Goal: Task Accomplishment & Management: Manage account settings

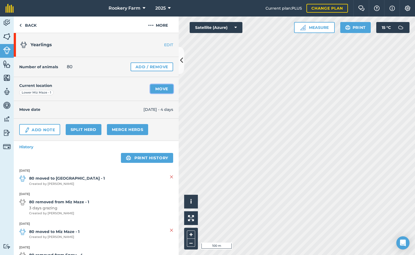
click at [158, 91] on link "Move" at bounding box center [161, 88] width 23 height 9
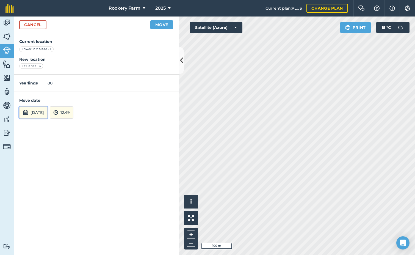
drag, startPoint x: 54, startPoint y: 112, endPoint x: 57, endPoint y: 107, distance: 6.2
click at [48, 112] on button "[DATE]" at bounding box center [33, 112] width 28 height 12
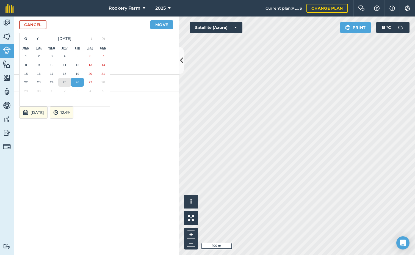
click at [64, 83] on abbr "25" at bounding box center [65, 82] width 4 height 4
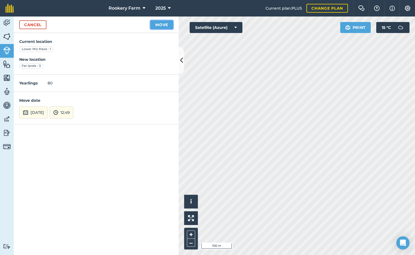
click at [167, 24] on button "Move" at bounding box center [161, 24] width 23 height 9
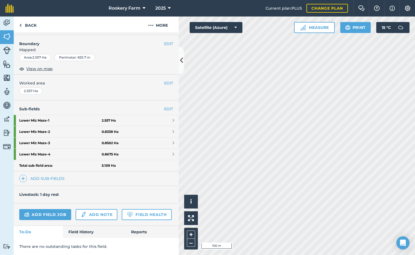
scroll to position [85, 0]
click at [55, 209] on link "Add field job" at bounding box center [45, 214] width 52 height 11
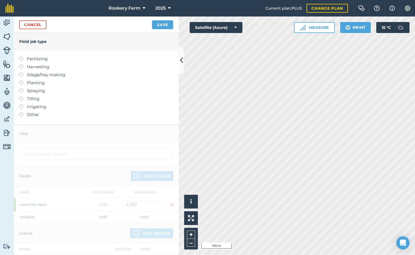
click at [21, 65] on label at bounding box center [23, 65] width 8 height 0
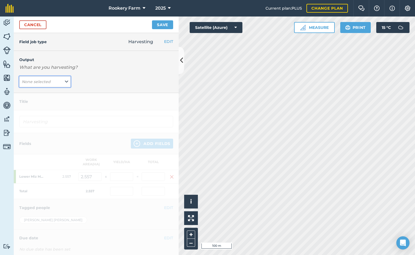
click at [67, 81] on icon at bounding box center [66, 82] width 3 height 6
click at [54, 96] on button "kg/dm/ha ( kg )" at bounding box center [44, 92] width 51 height 10
type input "Harvesting kg/dm/ha"
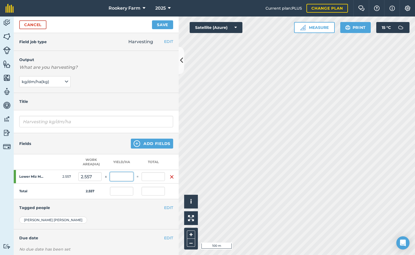
click at [122, 178] on input "text" at bounding box center [121, 176] width 23 height 9
type input "1,019"
type input "2,605.583"
type input "1,019"
type input "2,605.583"
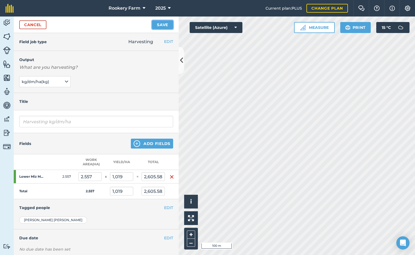
click at [164, 26] on button "Save" at bounding box center [162, 24] width 21 height 9
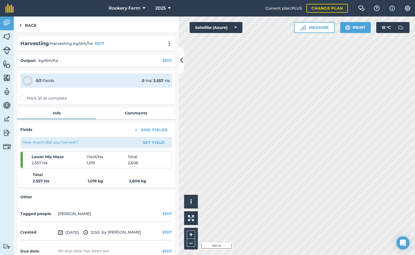
click at [24, 98] on label "Mark all as complete" at bounding box center [43, 98] width 46 height 6
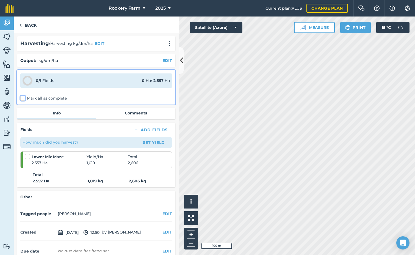
click at [24, 98] on input "Mark all as complete" at bounding box center [22, 97] width 4 height 4
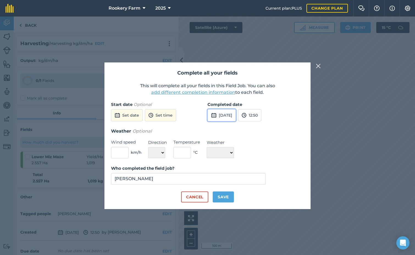
click at [227, 114] on button "[DATE]" at bounding box center [222, 115] width 28 height 12
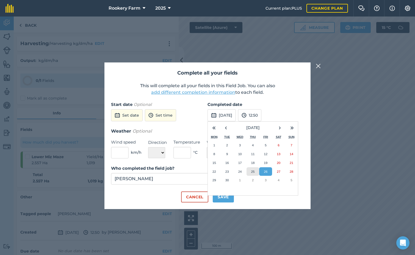
click at [255, 172] on abbr "25" at bounding box center [253, 172] width 4 height 4
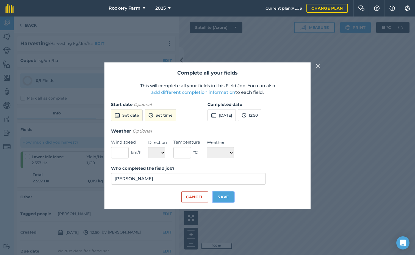
click at [230, 198] on button "Save" at bounding box center [223, 196] width 21 height 11
checkbox input "true"
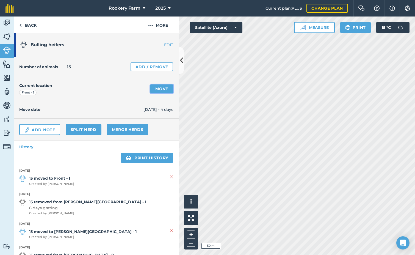
click at [159, 89] on link "Move" at bounding box center [161, 88] width 23 height 9
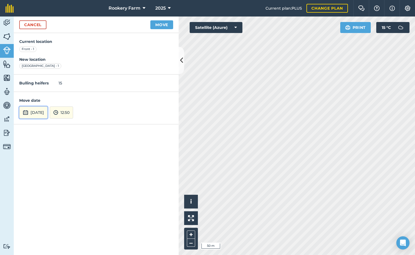
click at [48, 113] on button "[DATE]" at bounding box center [33, 112] width 28 height 12
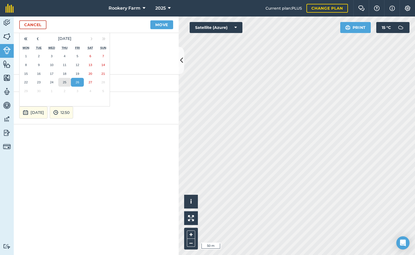
click at [66, 82] on abbr "25" at bounding box center [65, 82] width 4 height 4
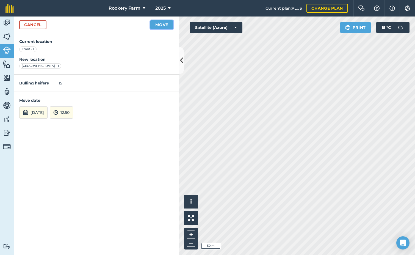
click at [155, 26] on button "Move" at bounding box center [161, 24] width 23 height 9
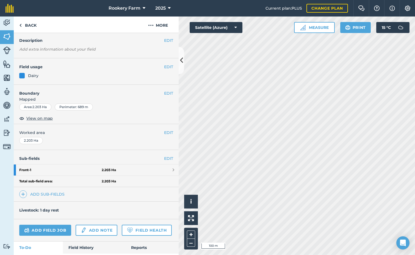
scroll to position [51, 0]
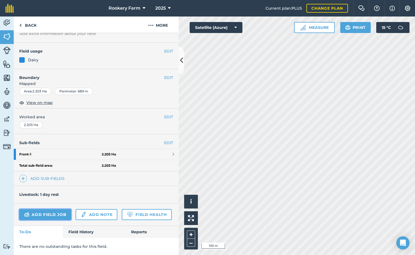
click at [60, 209] on link "Add field job" at bounding box center [45, 214] width 52 height 11
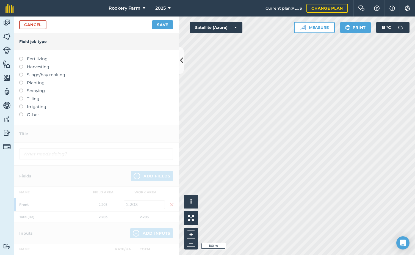
click at [21, 65] on label at bounding box center [23, 65] width 8 height 0
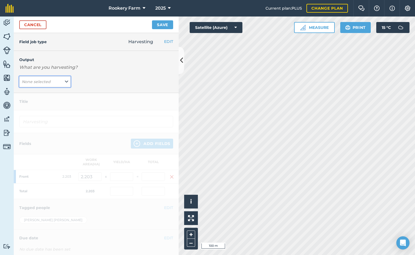
click at [65, 81] on icon at bounding box center [66, 82] width 3 height 6
click at [43, 93] on button "kg/dm/ha ( kg )" at bounding box center [44, 92] width 51 height 10
type input "Harvesting kg/dm/ha"
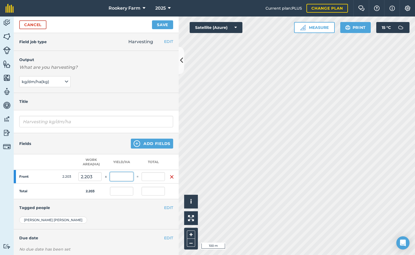
click at [120, 176] on input "text" at bounding box center [121, 176] width 23 height 9
type input "1,500"
type input "3,304.5"
type input "1,500"
type input "3,304.5"
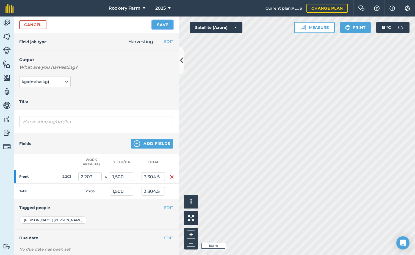
click at [163, 22] on button "Save" at bounding box center [162, 24] width 21 height 9
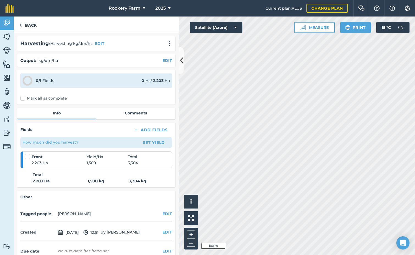
click at [22, 97] on label "Mark all as complete" at bounding box center [43, 98] width 46 height 6
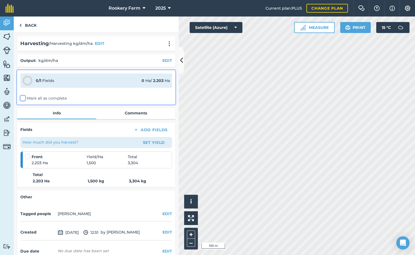
click at [22, 97] on input "Mark all as complete" at bounding box center [22, 97] width 4 height 4
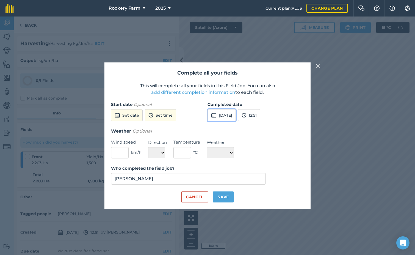
click at [234, 114] on button "[DATE]" at bounding box center [222, 115] width 28 height 12
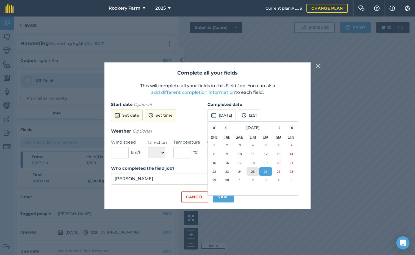
click at [258, 171] on button "25" at bounding box center [253, 171] width 13 height 9
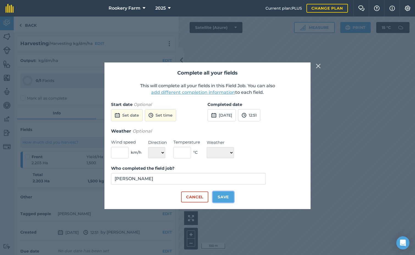
click at [229, 197] on button "Save" at bounding box center [223, 196] width 21 height 11
checkbox input "true"
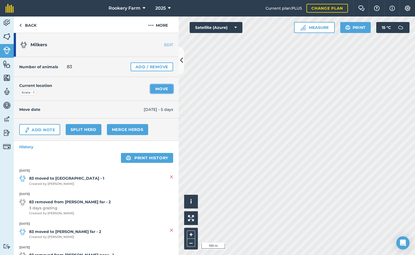
click at [158, 89] on link "Move" at bounding box center [161, 88] width 23 height 9
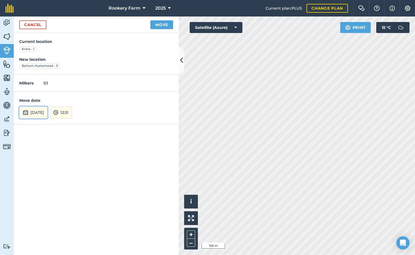
click at [41, 111] on button "[DATE]" at bounding box center [33, 112] width 28 height 12
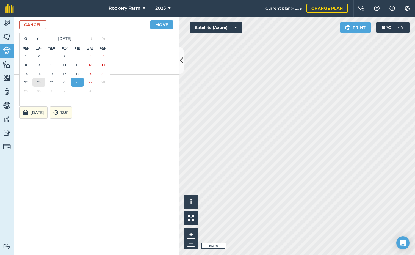
click at [40, 84] on abbr "23" at bounding box center [39, 82] width 4 height 4
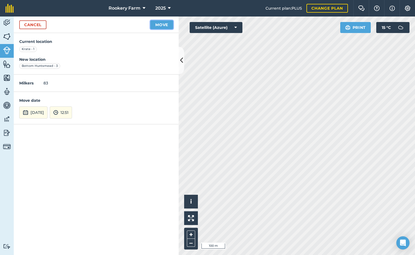
click at [169, 23] on button "Move" at bounding box center [161, 24] width 23 height 9
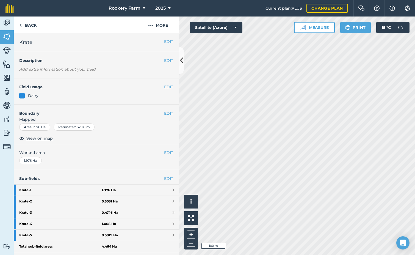
scroll to position [55, 0]
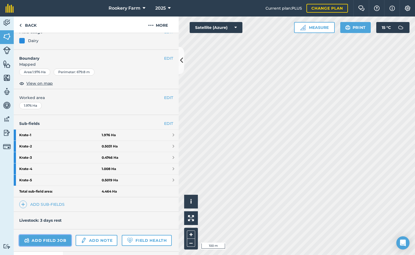
click at [51, 240] on link "Add field job" at bounding box center [45, 240] width 52 height 11
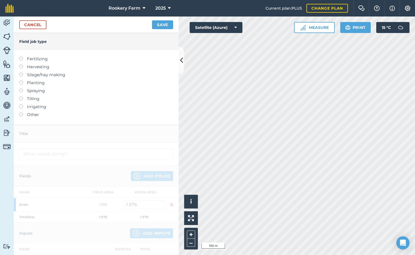
click at [21, 65] on label at bounding box center [23, 65] width 8 height 0
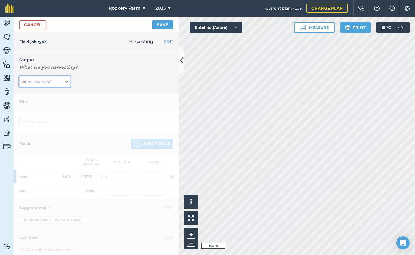
click at [63, 79] on button "None selected" at bounding box center [44, 81] width 51 height 11
click at [37, 92] on button "kg/dm/ha ( kg )" at bounding box center [44, 92] width 51 height 10
type input "Harvesting kg/dm/ha"
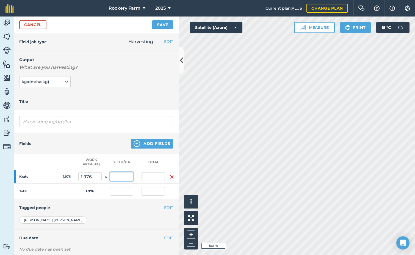
click at [122, 179] on input "text" at bounding box center [121, 176] width 23 height 9
type input "956"
type input "1,889.056"
type input "956"
type input "1,889.056"
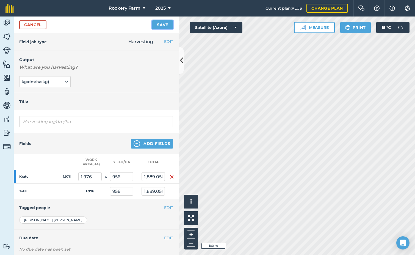
click at [161, 24] on button "Save" at bounding box center [162, 24] width 21 height 9
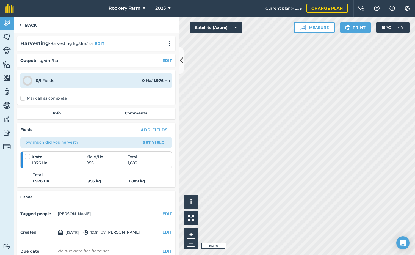
click at [22, 98] on label "Mark all as complete" at bounding box center [43, 98] width 46 height 6
click at [22, 98] on input "Mark all as complete" at bounding box center [22, 97] width 4 height 4
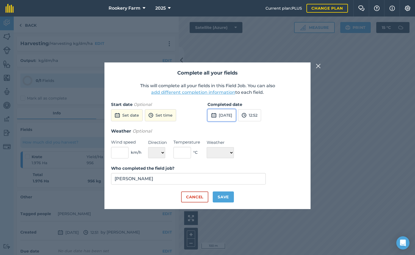
click at [236, 115] on button "[DATE]" at bounding box center [222, 115] width 28 height 12
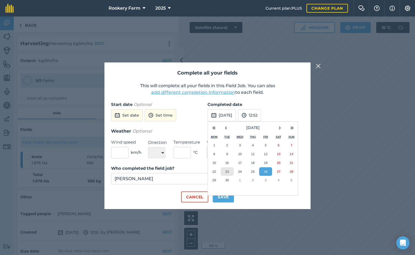
click at [230, 169] on button "23" at bounding box center [227, 171] width 13 height 9
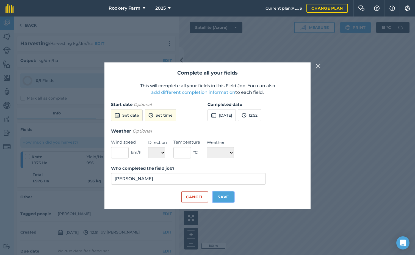
click at [224, 200] on button "Save" at bounding box center [223, 196] width 21 height 11
checkbox input "true"
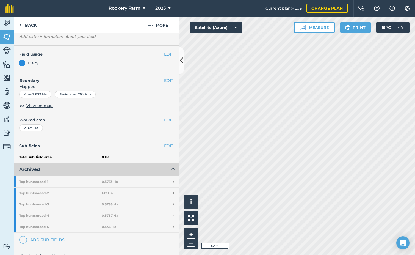
scroll to position [83, 0]
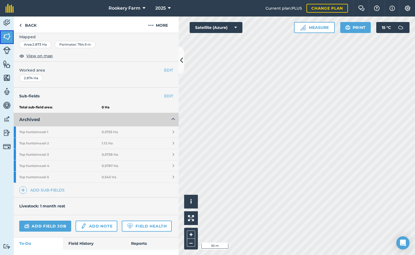
click at [5, 36] on img at bounding box center [7, 36] width 8 height 8
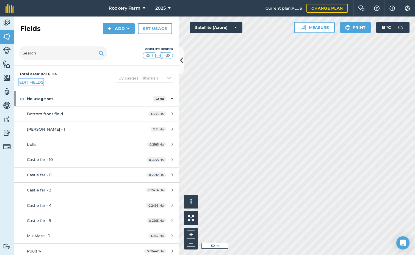
click at [31, 83] on link "Edit fields" at bounding box center [31, 82] width 24 height 6
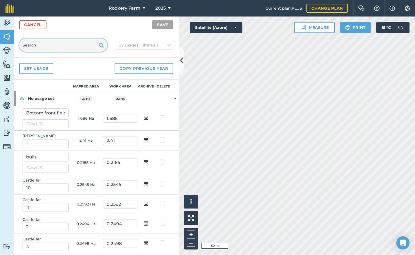
click at [45, 44] on input "text" at bounding box center [63, 45] width 88 height 13
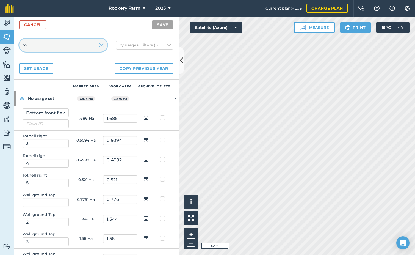
type input "t"
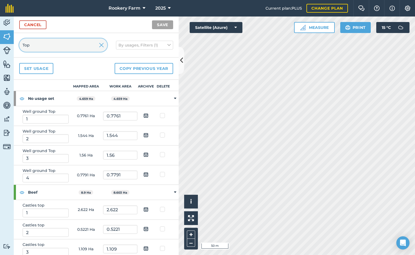
type input "Top"
click at [103, 44] on img at bounding box center [101, 45] width 5 height 7
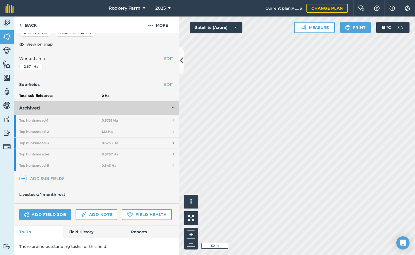
scroll to position [109, 0]
click at [167, 81] on link "EDIT" at bounding box center [168, 84] width 9 height 6
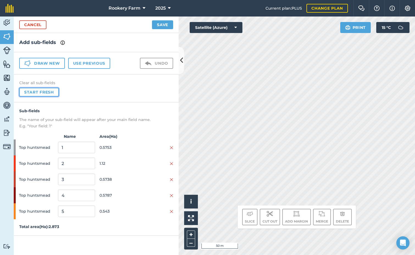
click at [45, 91] on button "Start fresh" at bounding box center [39, 92] width 40 height 9
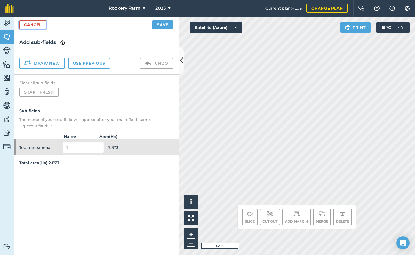
click at [39, 24] on link "Cancel" at bounding box center [32, 24] width 27 height 9
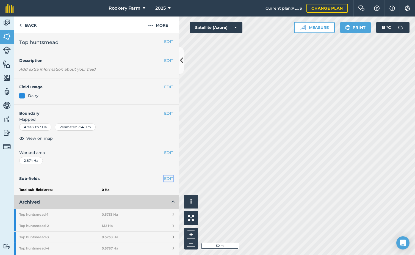
click at [168, 179] on link "EDIT" at bounding box center [168, 178] width 9 height 6
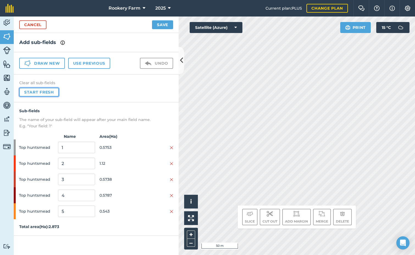
click at [50, 95] on button "Start fresh" at bounding box center [39, 92] width 40 height 9
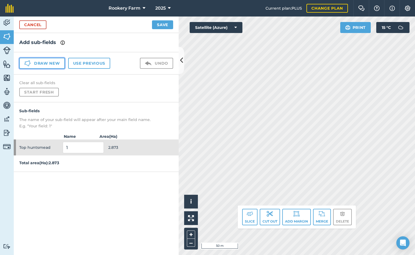
click at [56, 62] on button "Draw new" at bounding box center [42, 63] width 46 height 11
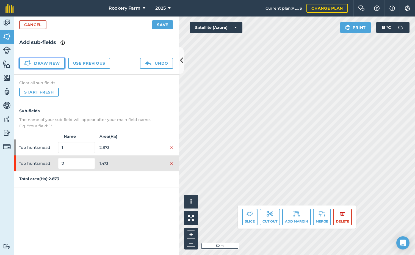
click at [48, 64] on button "Draw new" at bounding box center [42, 63] width 46 height 11
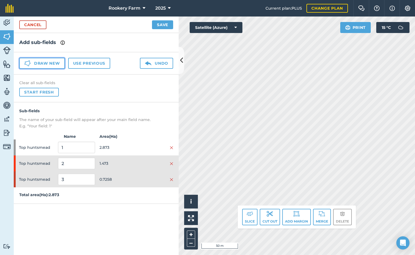
click at [59, 64] on button "Draw new" at bounding box center [42, 63] width 46 height 11
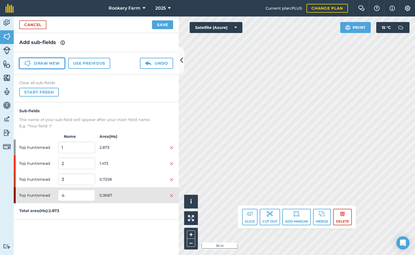
click at [54, 66] on button "Draw new" at bounding box center [42, 63] width 46 height 11
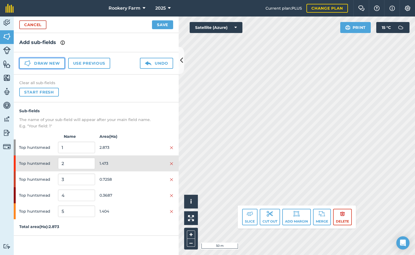
click at [46, 64] on button "Draw new" at bounding box center [42, 63] width 46 height 11
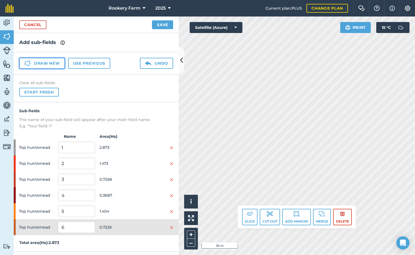
click at [61, 65] on button "Draw new" at bounding box center [42, 63] width 46 height 11
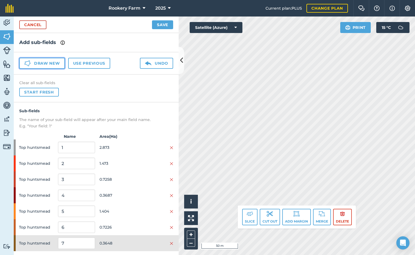
click at [58, 64] on button "Draw new" at bounding box center [42, 63] width 46 height 11
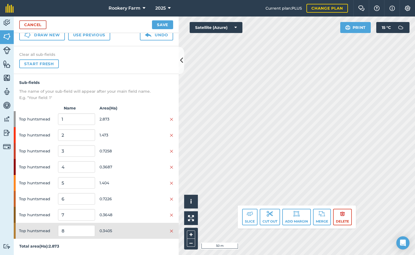
scroll to position [29, 0]
click at [161, 21] on button "Save" at bounding box center [162, 24] width 21 height 9
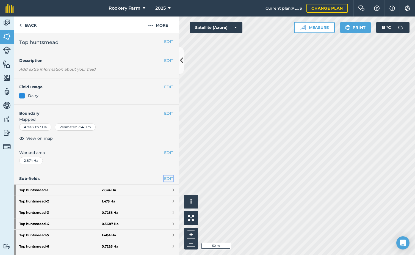
click at [164, 177] on link "EDIT" at bounding box center [168, 178] width 9 height 6
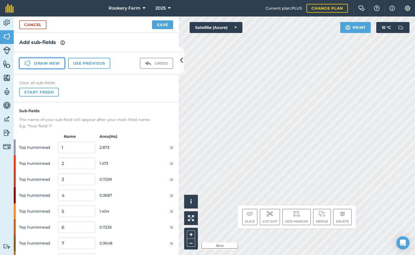
click at [54, 65] on button "Draw new" at bounding box center [42, 63] width 46 height 11
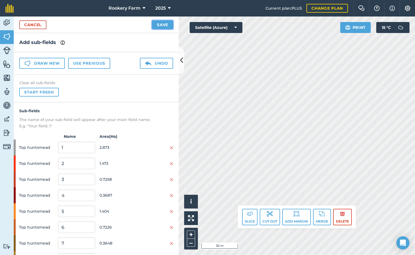
click at [167, 29] on button "Save" at bounding box center [162, 24] width 21 height 9
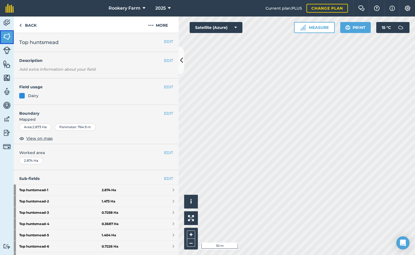
click at [10, 38] on img at bounding box center [7, 36] width 8 height 8
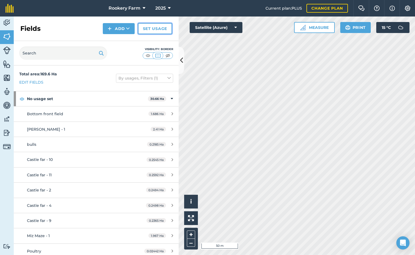
click at [166, 27] on link "Set usage" at bounding box center [155, 28] width 34 height 11
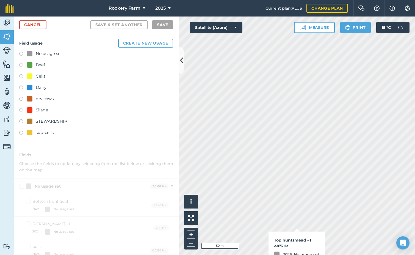
checkbox input "true"
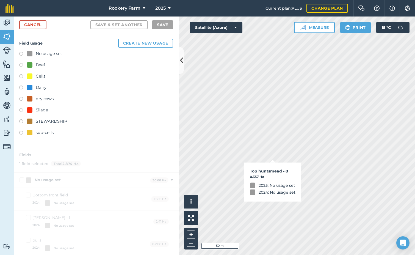
checkbox input "true"
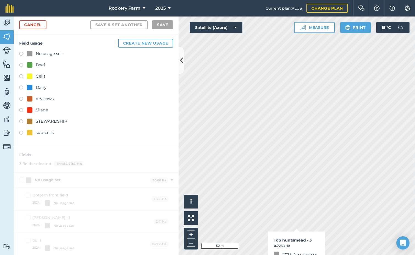
checkbox input "true"
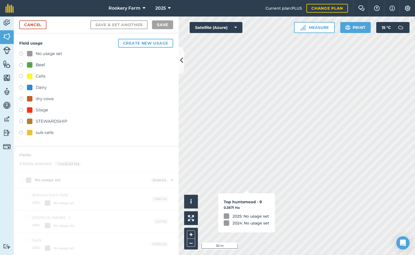
checkbox input "true"
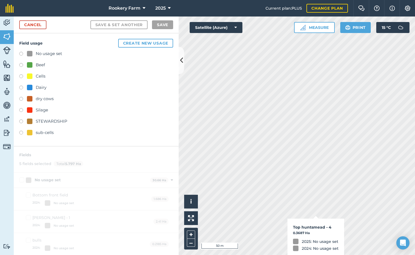
checkbox input "true"
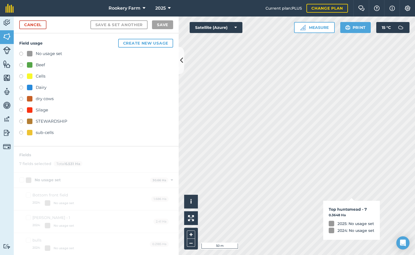
checkbox input "true"
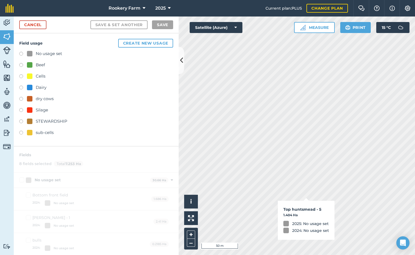
checkbox input "true"
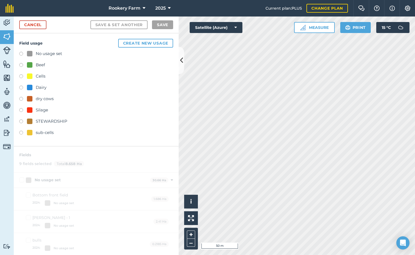
click at [21, 87] on label at bounding box center [23, 89] width 8 height 6
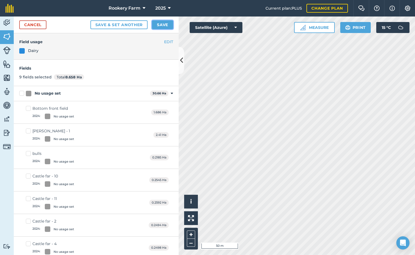
click at [165, 26] on button "Save" at bounding box center [162, 24] width 21 height 9
